Goal: Task Accomplishment & Management: Manage account settings

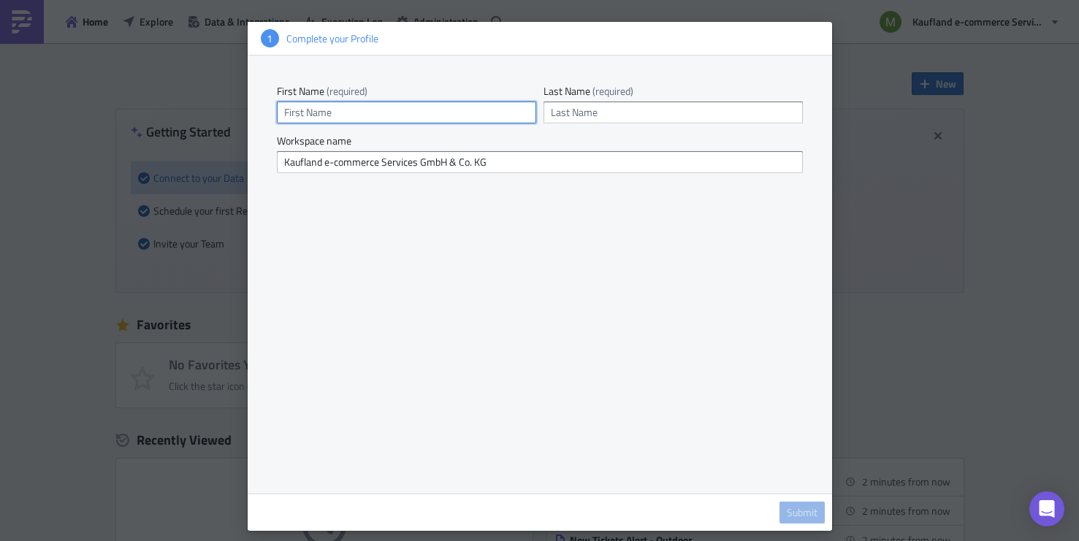
click at [375, 114] on input "text" at bounding box center [406, 113] width 259 height 22
type input "Meenakshi"
click at [579, 118] on input "text" at bounding box center [673, 113] width 259 height 22
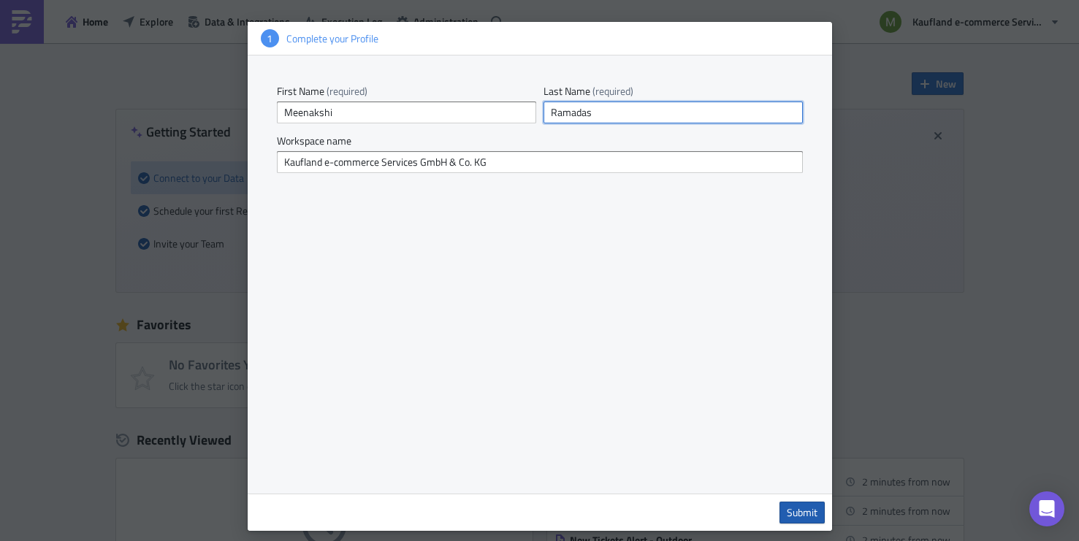
type input "Ramadas"
click at [802, 510] on span "Submit" at bounding box center [802, 512] width 31 height 13
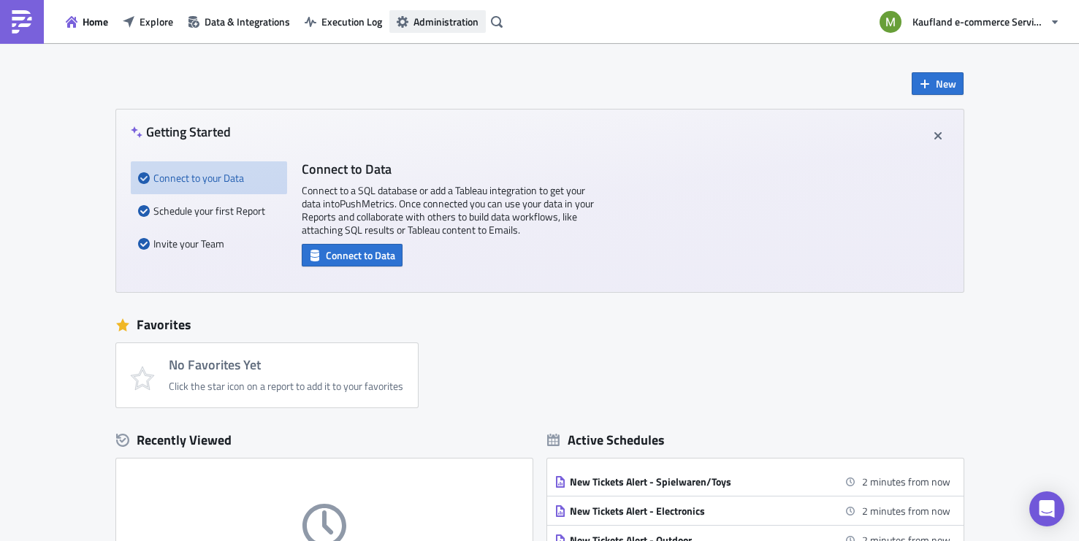
click at [453, 28] on span "Administration" at bounding box center [446, 21] width 65 height 15
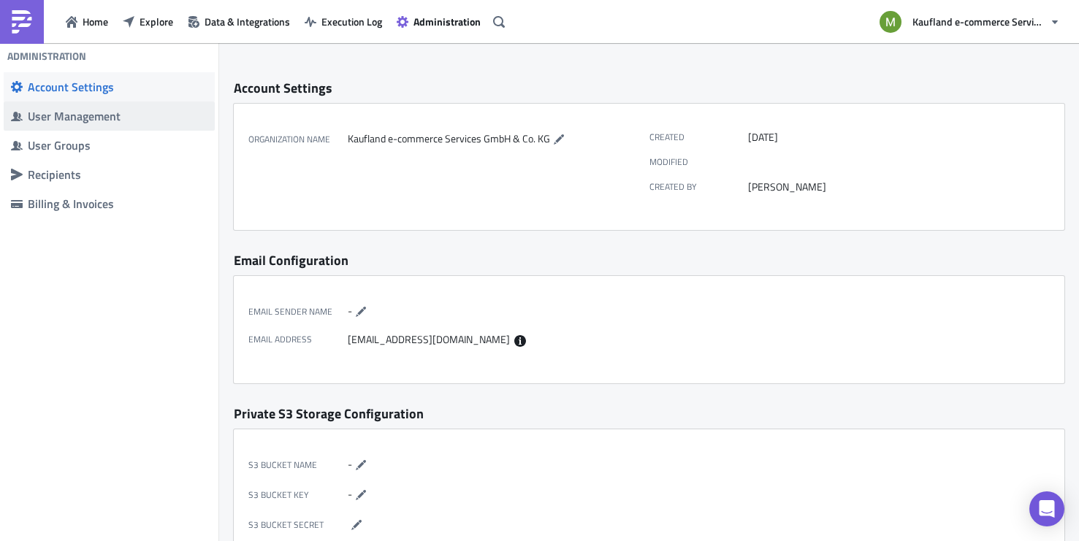
click at [79, 121] on div "User Management" at bounding box center [118, 116] width 180 height 15
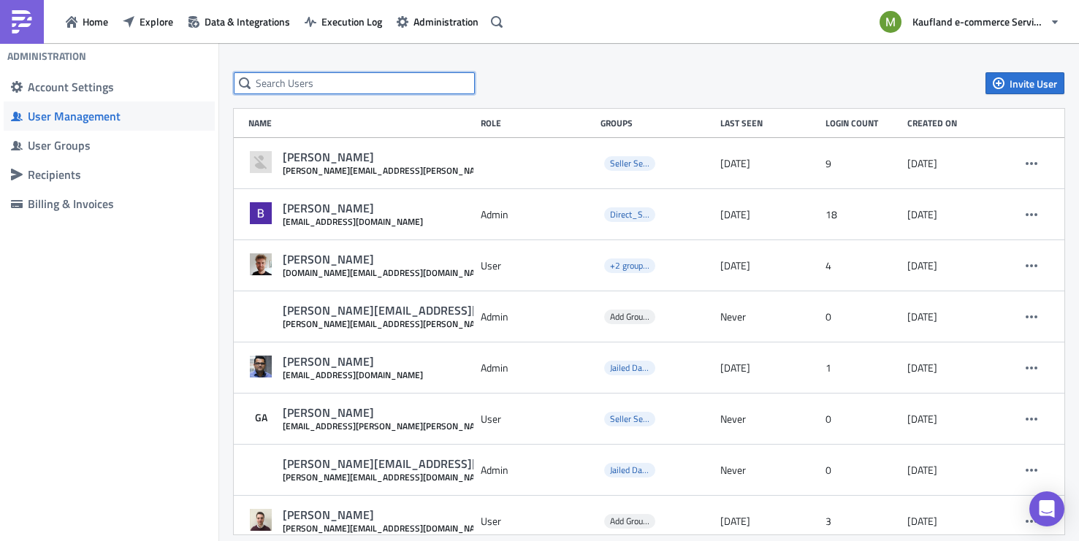
click at [329, 81] on input "text" at bounding box center [354, 83] width 241 height 22
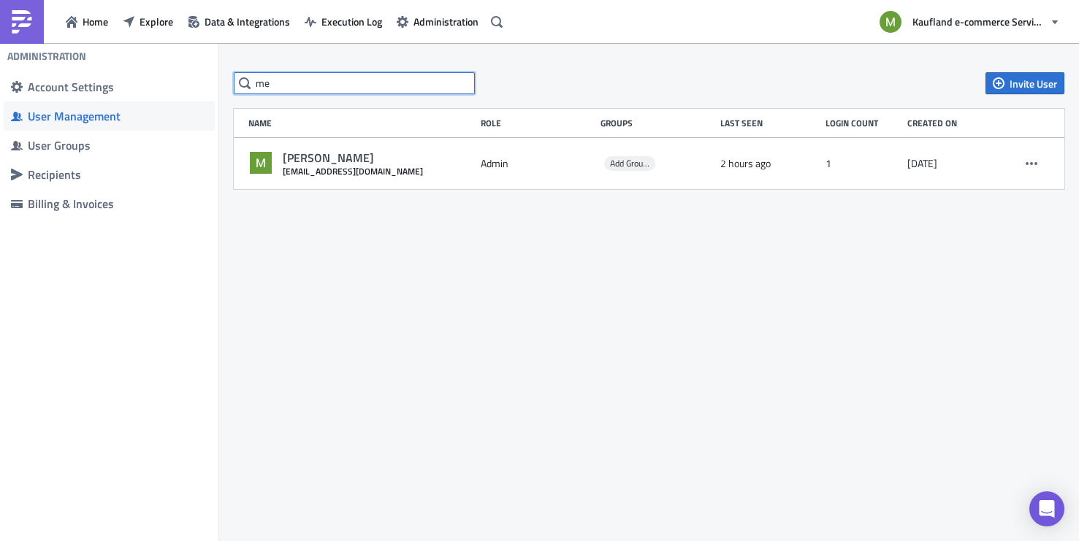
type input "m"
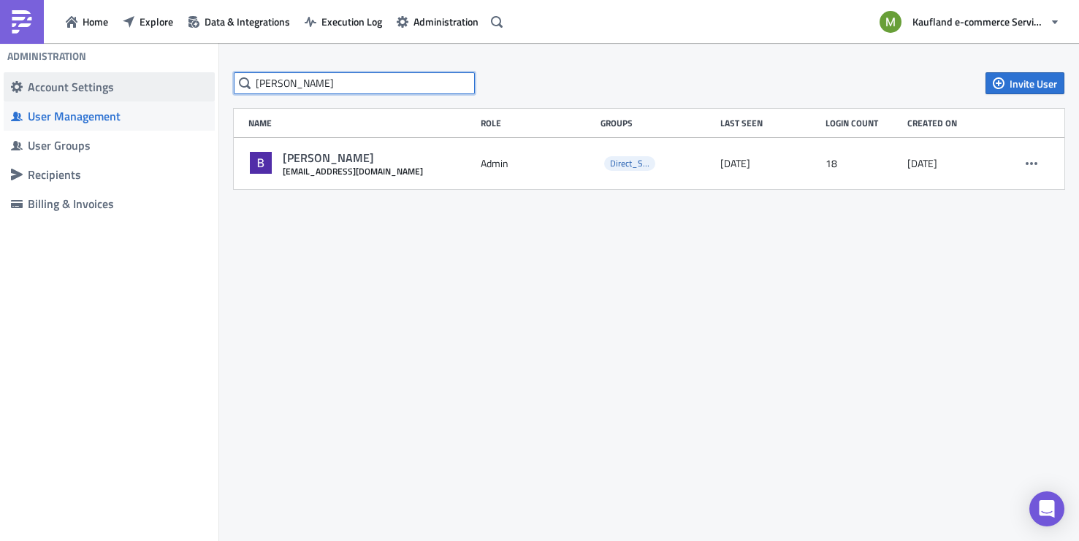
type input "[PERSON_NAME]"
click at [96, 89] on div "Account Settings" at bounding box center [118, 87] width 180 height 15
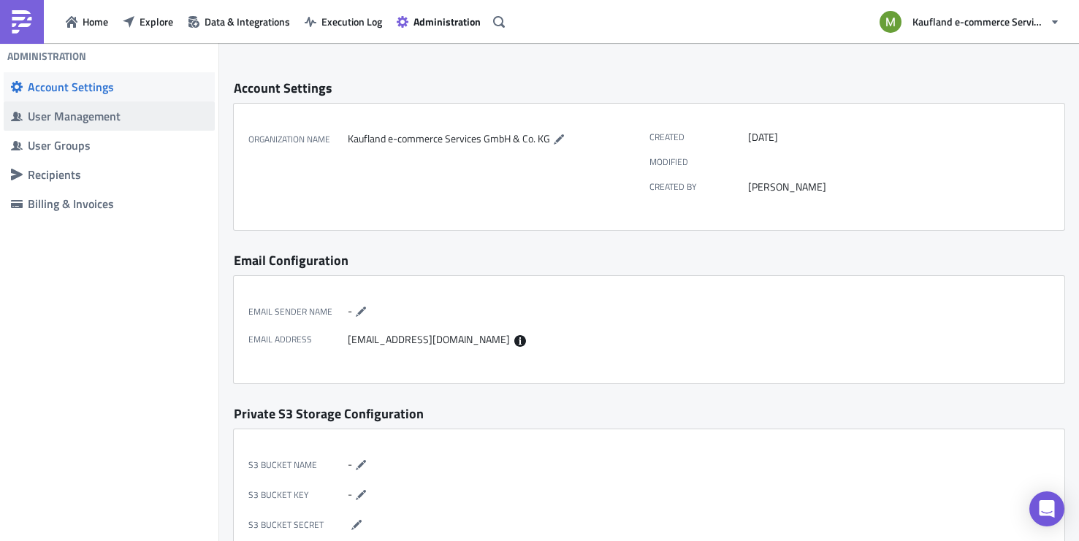
click at [85, 121] on div "User Management" at bounding box center [118, 116] width 180 height 15
